Goal: Obtain resource: Obtain resource

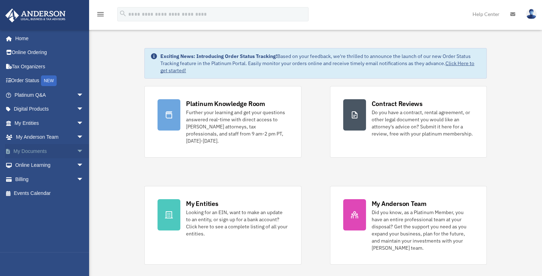
click at [77, 151] on span "arrow_drop_down" at bounding box center [84, 151] width 14 height 15
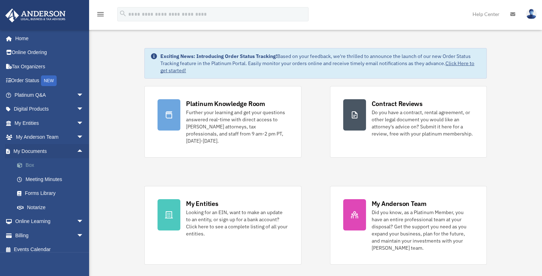
click at [44, 163] on link "Box" at bounding box center [52, 165] width 84 height 14
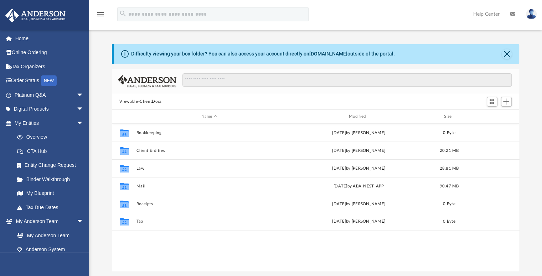
scroll to position [156, 402]
click at [196, 105] on div "Viewable-ClientDocs" at bounding box center [315, 102] width 407 height 16
click at [77, 121] on span "arrow_drop_down" at bounding box center [84, 123] width 14 height 15
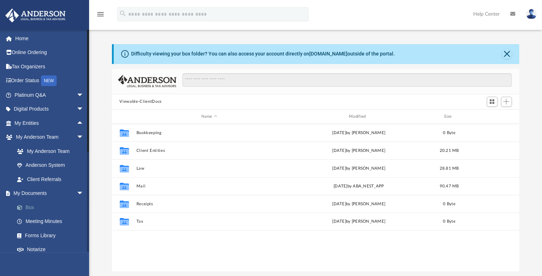
click at [31, 208] on link "Box" at bounding box center [52, 207] width 84 height 14
click at [506, 53] on button "Close" at bounding box center [506, 54] width 10 height 10
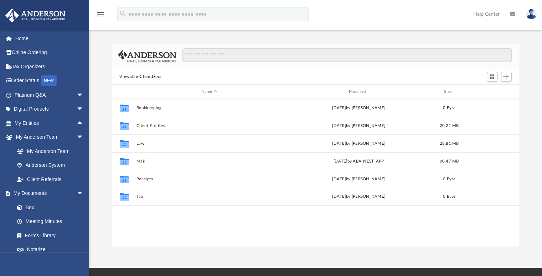
click at [145, 77] on button "Viewable-ClientDocs" at bounding box center [140, 77] width 42 height 6
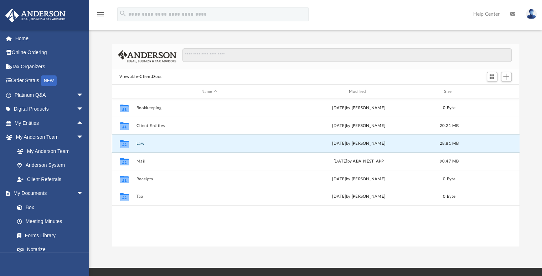
click at [138, 143] on button "Law" at bounding box center [209, 143] width 146 height 5
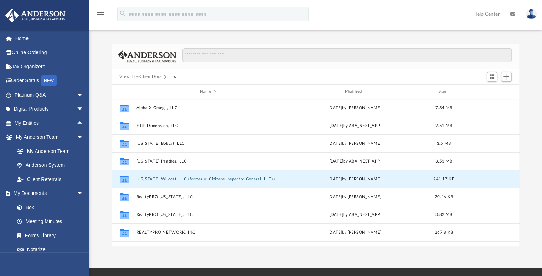
click at [191, 180] on button "[US_STATE] Wildcat, LLC (formerly: Citizens Inspector General, LLC) (Client For…" at bounding box center [207, 179] width 143 height 5
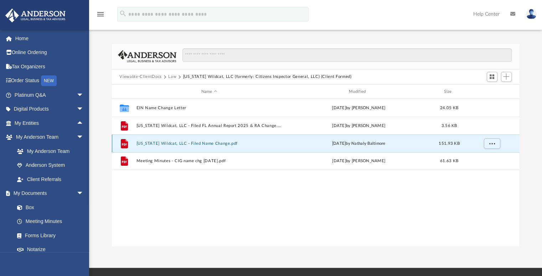
click at [198, 143] on button "[US_STATE] Wildcat, LLC - Filed Name Change.pdf" at bounding box center [209, 143] width 146 height 5
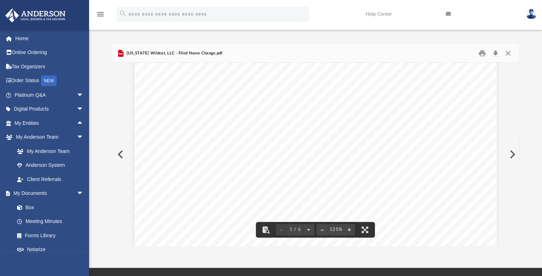
scroll to position [0, 0]
click at [481, 53] on button "Print" at bounding box center [482, 53] width 14 height 11
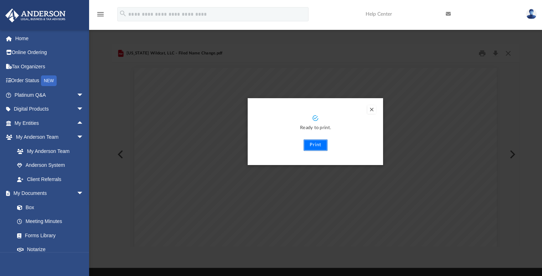
click at [316, 144] on button "Print" at bounding box center [315, 145] width 24 height 11
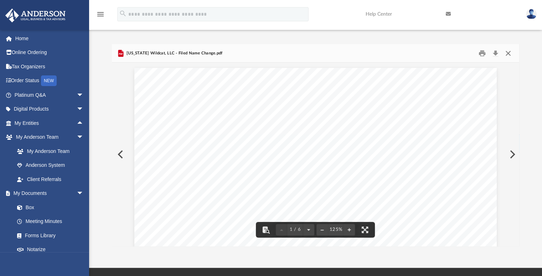
click at [507, 52] on button "Close" at bounding box center [507, 53] width 13 height 11
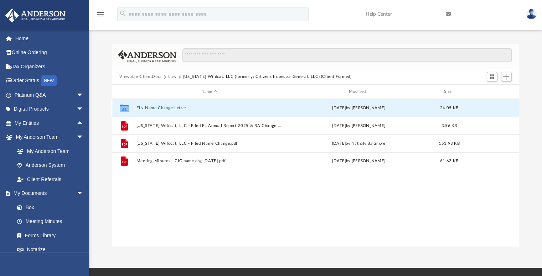
click at [171, 107] on button "EIN Name Change Letter" at bounding box center [209, 108] width 146 height 5
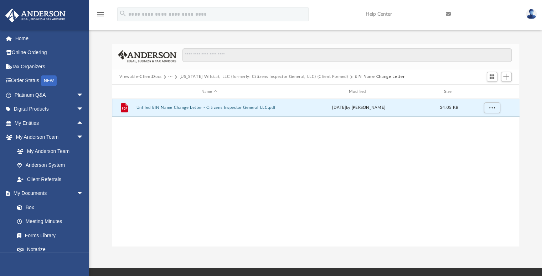
click at [180, 109] on button "Unfiled EIN Name Change Letter - Citizens Inspector General LLC.pdf" at bounding box center [209, 108] width 146 height 5
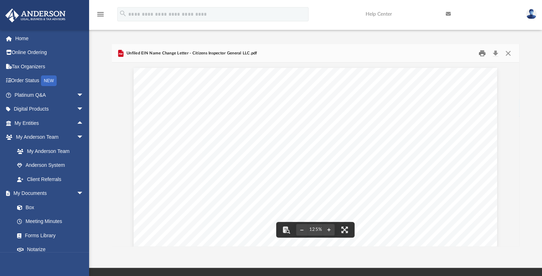
click at [482, 52] on button "Print" at bounding box center [482, 53] width 14 height 11
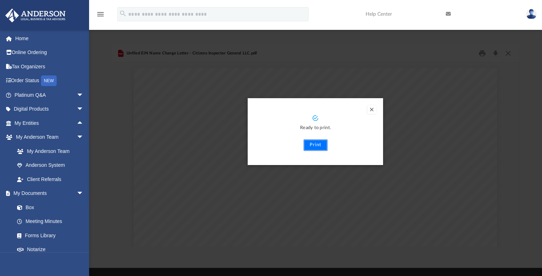
click at [312, 147] on button "Print" at bounding box center [315, 145] width 24 height 11
